Goal: Task Accomplishment & Management: Manage account settings

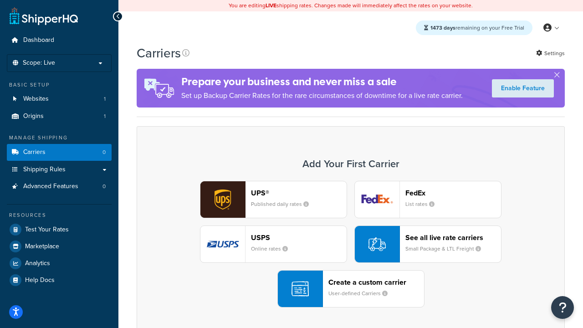
click at [351, 244] on div "UPS® Published daily rates FedEx List rates USPS Online rates See all live rate…" at bounding box center [350, 244] width 409 height 127
click at [453, 193] on header "FedEx" at bounding box center [453, 193] width 96 height 9
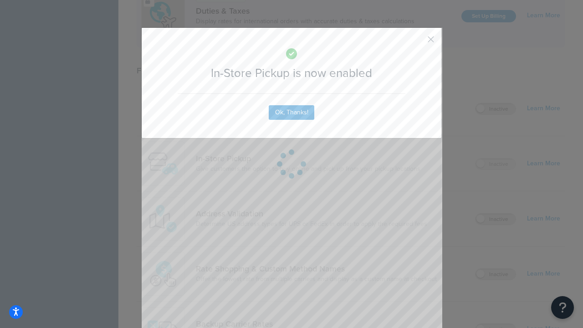
click at [417, 42] on button "button" at bounding box center [417, 42] width 2 height 2
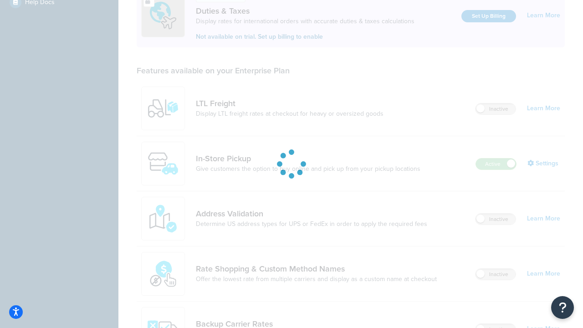
scroll to position [278, 0]
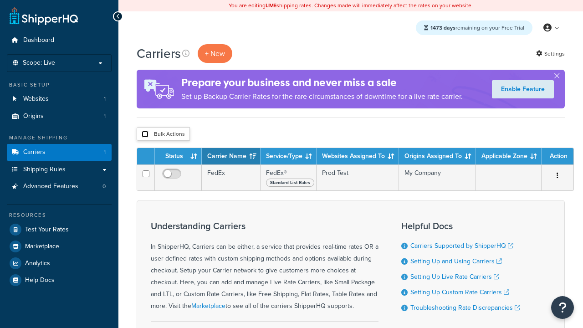
click at [145, 134] on input "checkbox" at bounding box center [145, 134] width 7 height 7
checkbox input "true"
click at [0, 0] on button "Delete" at bounding box center [0, 0] width 0 height 0
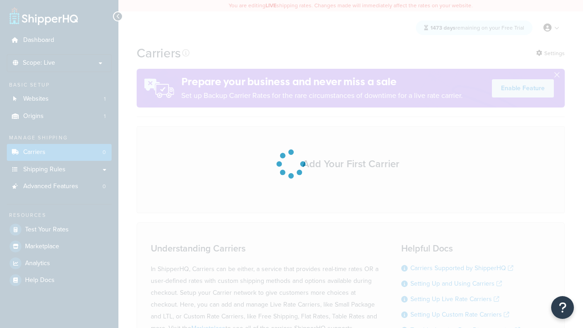
scroll to position [80, 0]
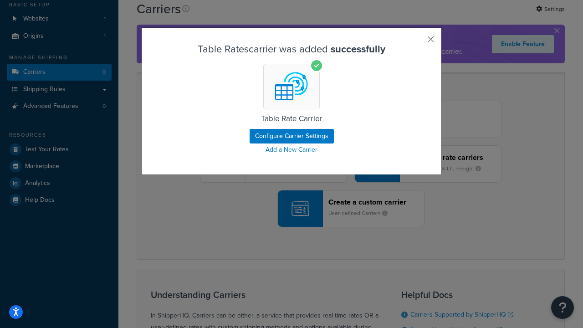
click at [417, 42] on button "button" at bounding box center [417, 42] width 2 height 2
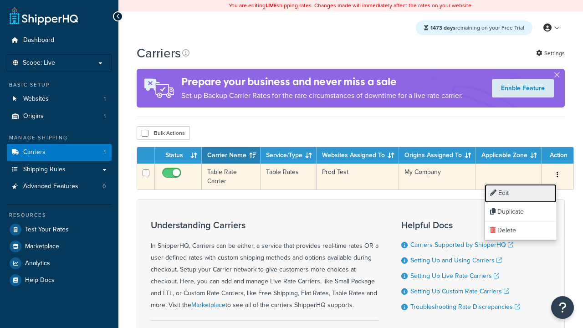
click at [521, 193] on link "Edit" at bounding box center [521, 193] width 72 height 19
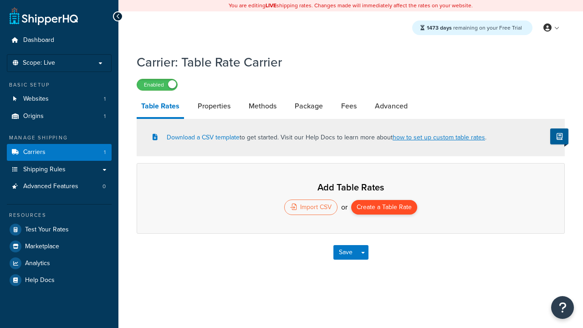
click at [384, 208] on button "Create a Table Rate" at bounding box center [384, 207] width 66 height 15
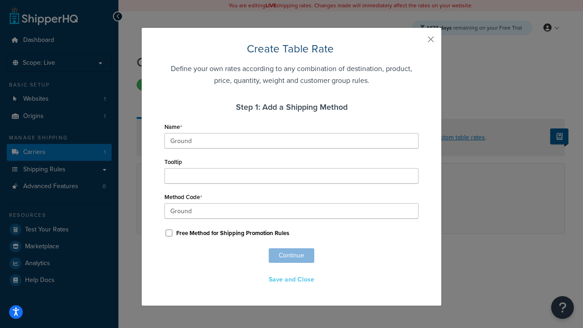
scroll to position [569, 0]
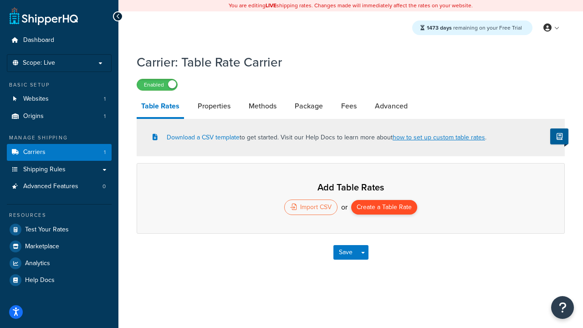
select select "25"
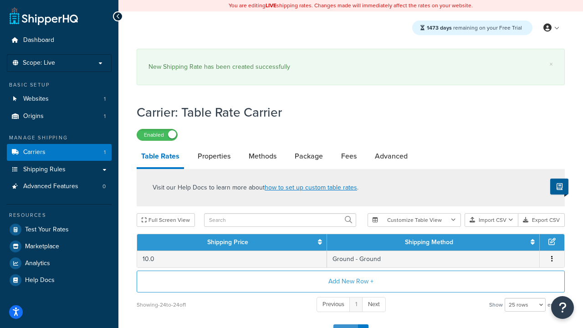
click at [345, 324] on button "Save" at bounding box center [345, 331] width 25 height 15
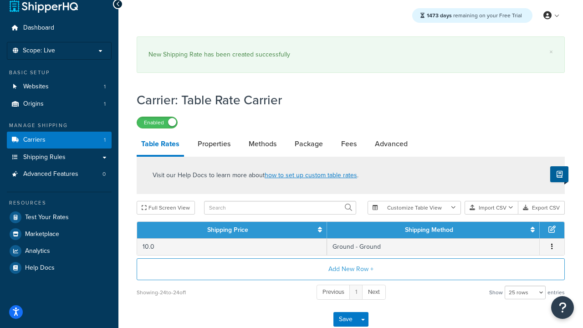
scroll to position [0, 0]
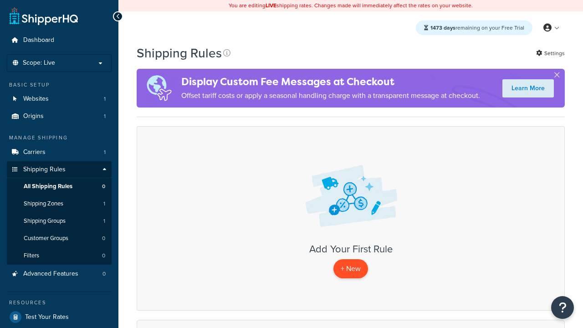
click at [351, 269] on p "+ New" at bounding box center [350, 268] width 35 height 19
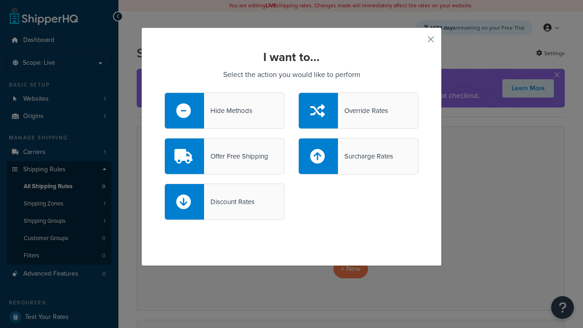
click at [359, 111] on div "Override Rates" at bounding box center [363, 110] width 50 height 13
click at [0, 0] on input "Override Rates" at bounding box center [0, 0] width 0 height 0
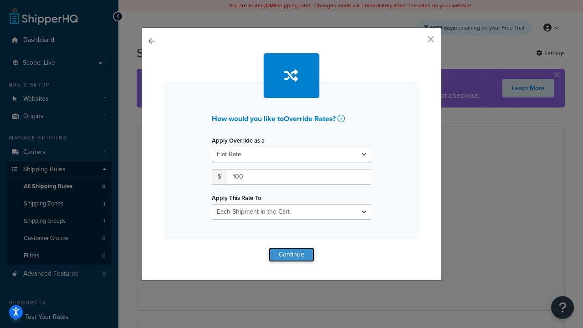
click at [292, 254] on button "Continue" at bounding box center [292, 254] width 46 height 15
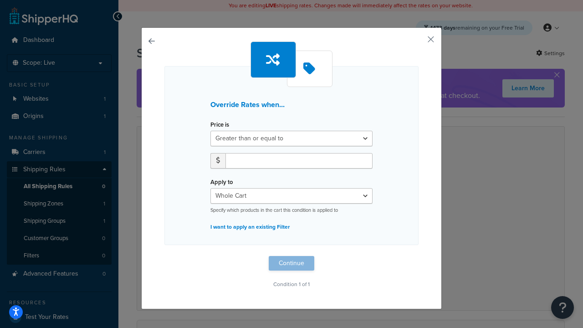
click at [220, 125] on label "Price is" at bounding box center [219, 124] width 19 height 7
click at [220, 131] on select "Greater than or equal to Between or equal to Less than or equal to" at bounding box center [291, 138] width 162 height 15
click at [299, 160] on input "number" at bounding box center [298, 160] width 147 height 15
type input "100"
click at [292, 263] on button "Continue" at bounding box center [292, 263] width 46 height 15
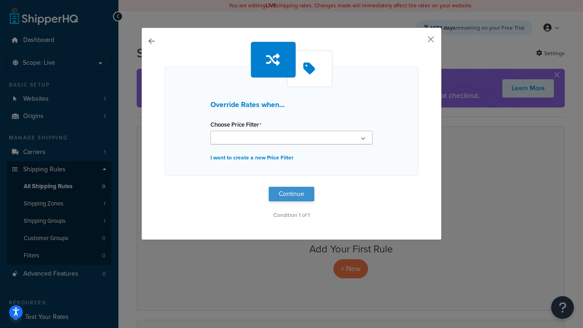
click at [292, 194] on button "Continue" at bounding box center [292, 194] width 46 height 15
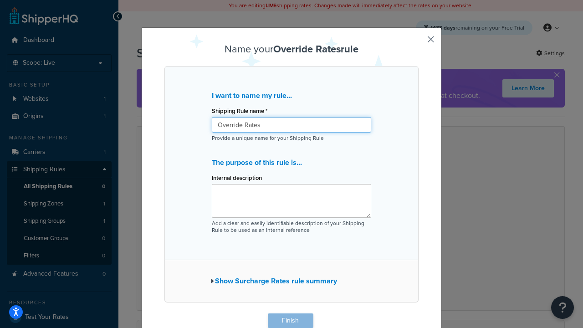
type input "Override Rates"
click at [290, 321] on button "Finish" at bounding box center [291, 320] width 46 height 15
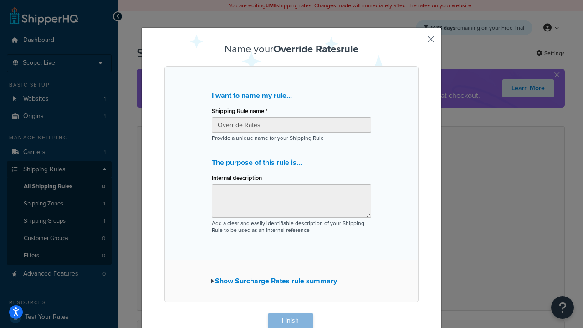
scroll to position [0, 0]
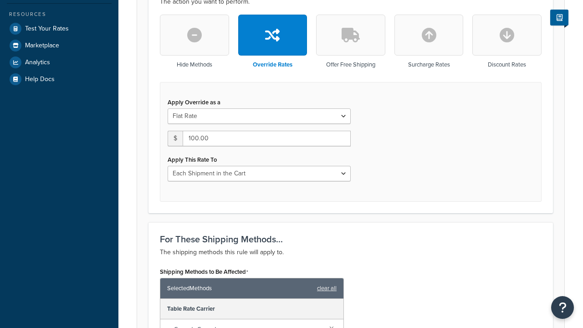
type input "Override Rule"
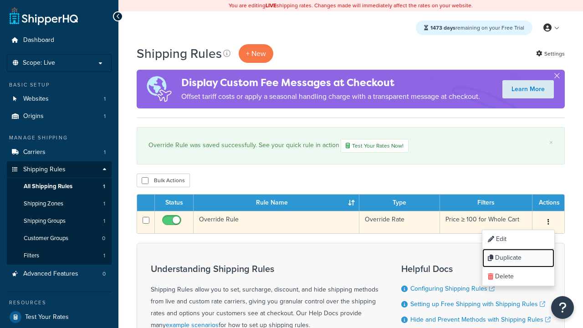
click at [518, 259] on link "Duplicate" at bounding box center [518, 258] width 72 height 19
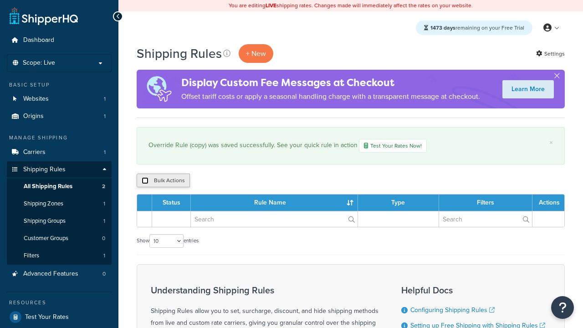
click at [145, 181] on input "checkbox" at bounding box center [145, 180] width 7 height 7
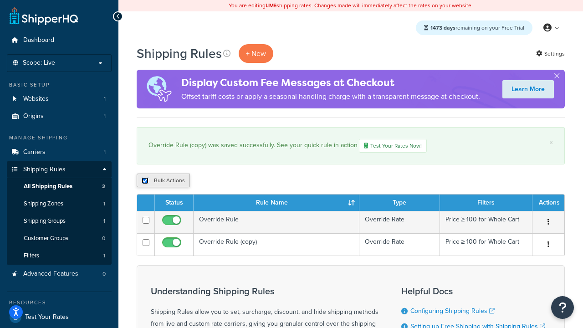
click at [145, 181] on input "checkbox" at bounding box center [145, 180] width 7 height 7
checkbox input "false"
click at [145, 181] on input "checkbox" at bounding box center [145, 180] width 7 height 7
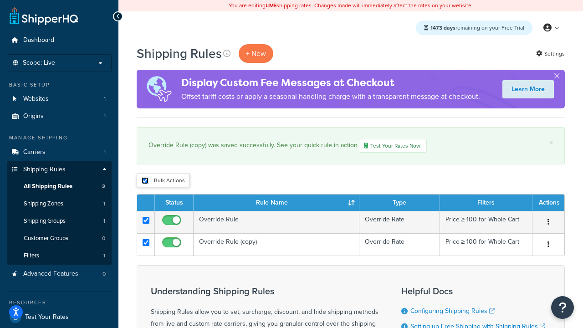
checkbox input "true"
click at [0, 0] on button "Duplicate" at bounding box center [0, 0] width 0 height 0
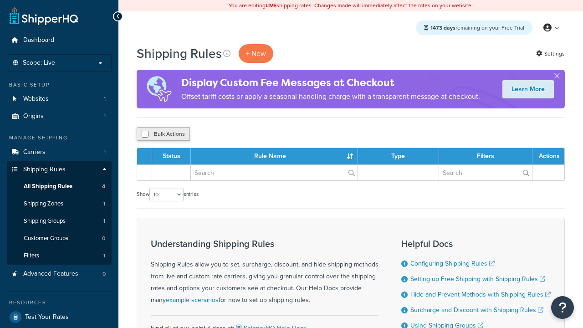
click at [163, 134] on button "Bulk Actions" at bounding box center [163, 134] width 53 height 14
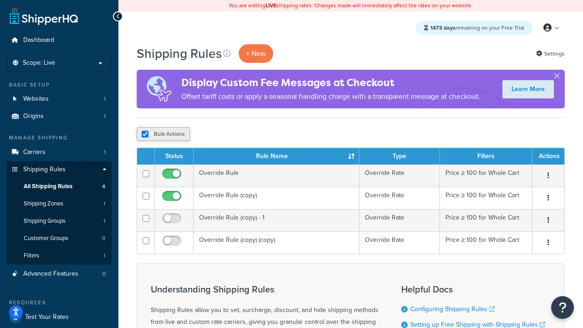
click at [163, 134] on button "Bulk Actions" at bounding box center [163, 134] width 53 height 14
checkbox input "true"
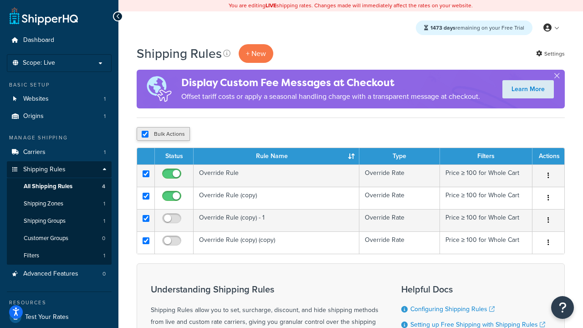
checkbox input "true"
click at [245, 134] on button "Delete" at bounding box center [242, 134] width 31 height 14
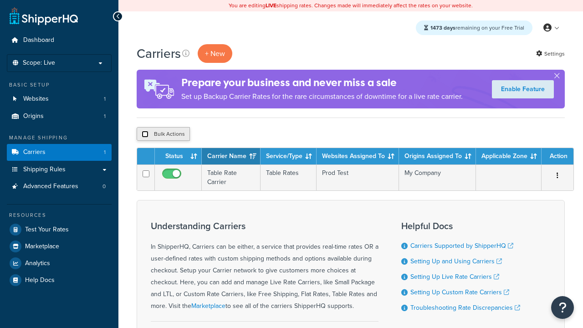
click at [145, 134] on input "checkbox" at bounding box center [145, 134] width 7 height 7
checkbox input "true"
click at [0, 0] on button "Delete" at bounding box center [0, 0] width 0 height 0
